Goal: Find specific page/section: Find specific page/section

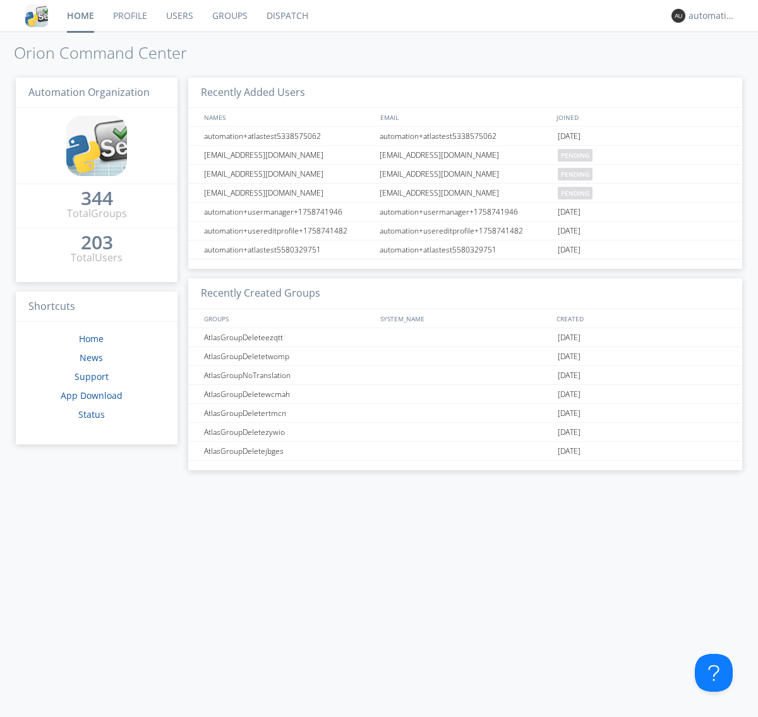
click at [286, 16] on link "Dispatch" at bounding box center [287, 16] width 61 height 32
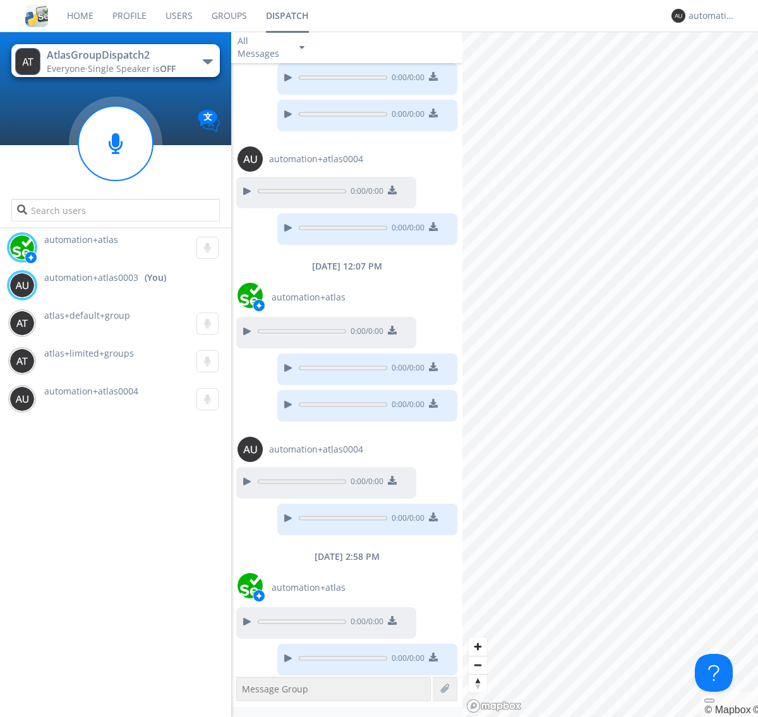
scroll to position [107, 0]
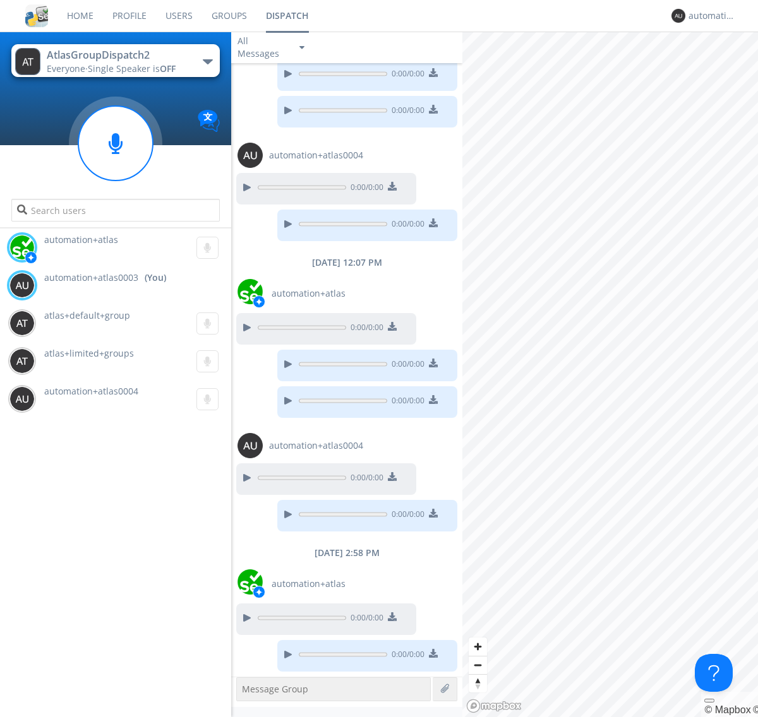
click at [207, 61] on div "button" at bounding box center [208, 61] width 10 height 5
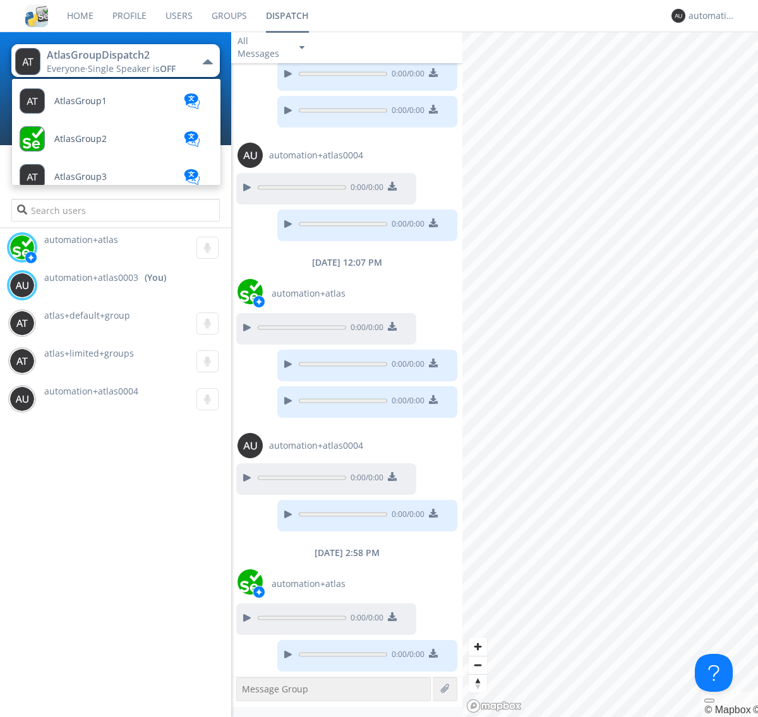
click at [95, 627] on span "AtlasGroupDispatch" at bounding box center [96, 631] width 85 height 9
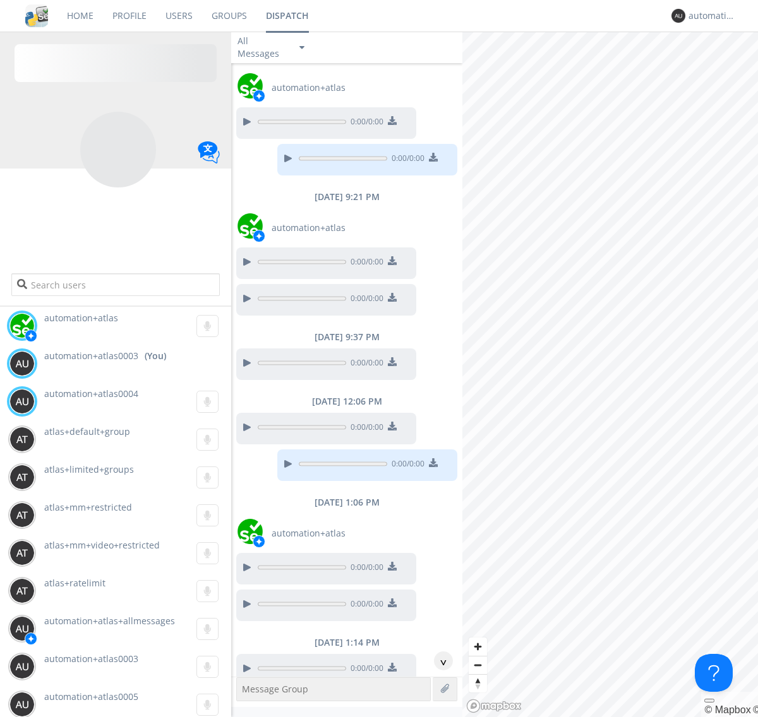
scroll to position [255, 0]
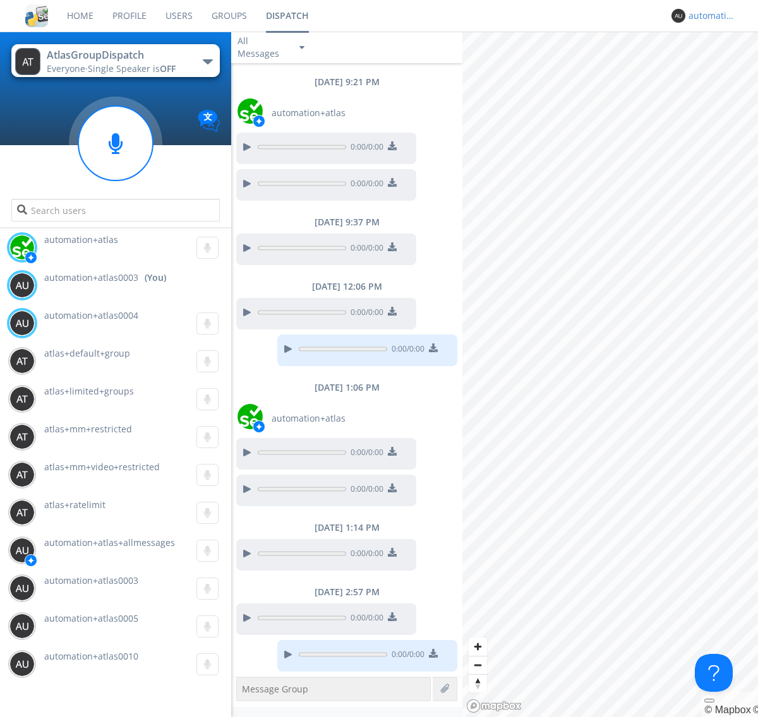
click at [708, 16] on div "automation+atlas0003" at bounding box center [711, 15] width 47 height 13
